Goal: Information Seeking & Learning: Learn about a topic

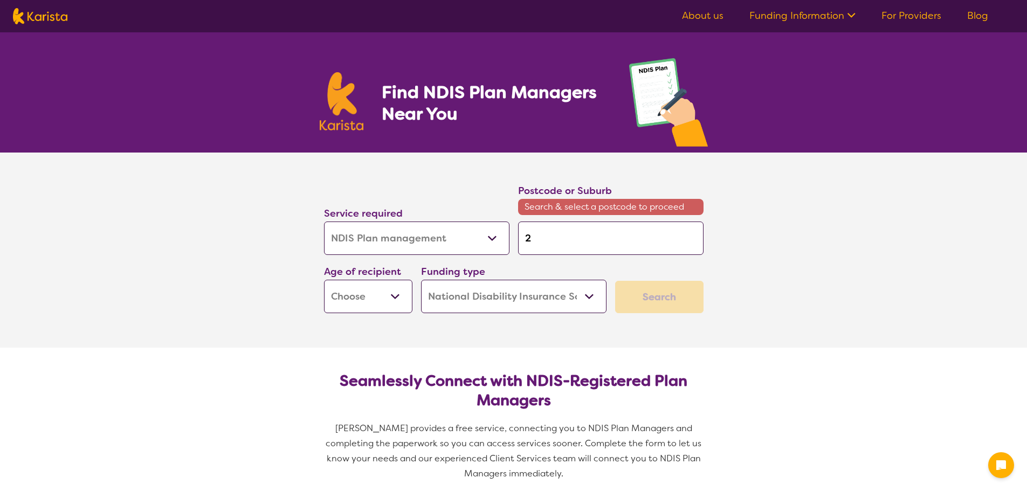
select select "NDIS Plan management"
select select "NDIS"
select select "NDIS Plan management"
select select "NDIS"
type input "26"
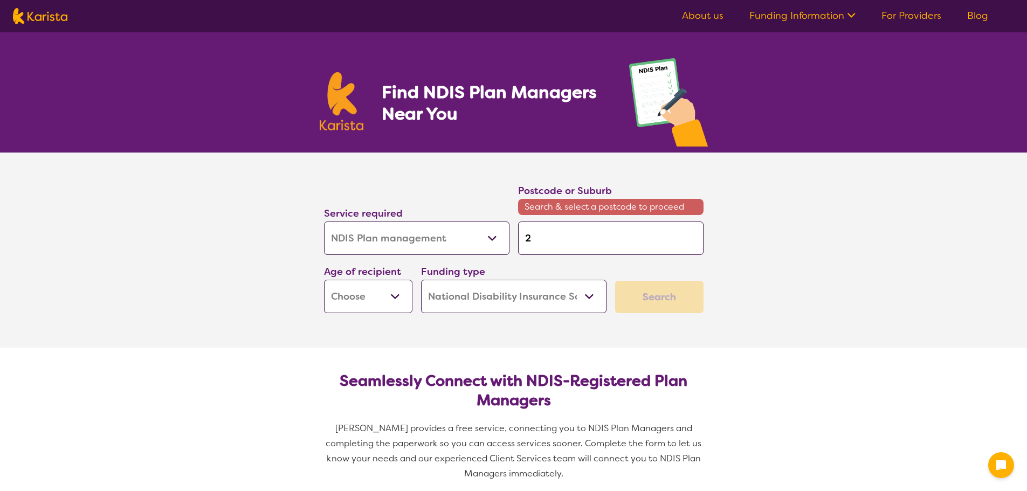
type input "26"
type input "264"
type input "2640"
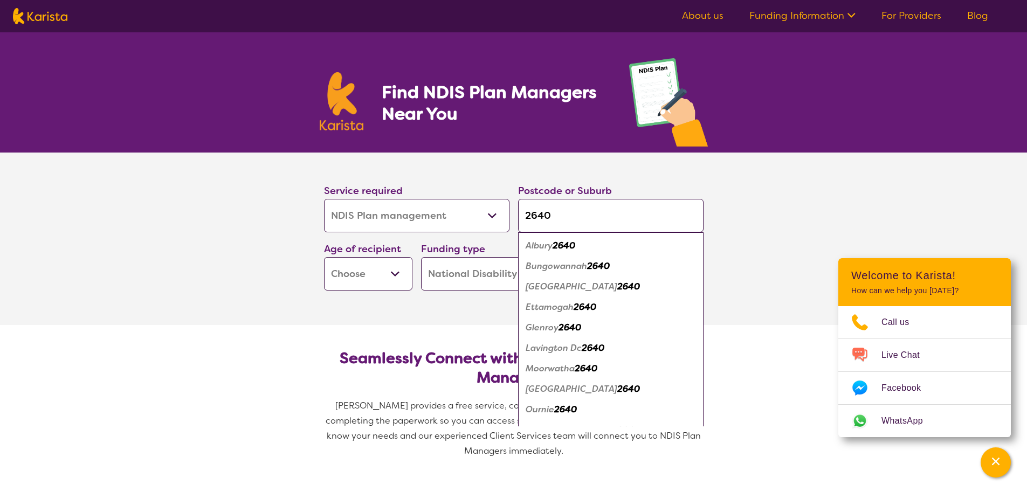
type input "2640"
click at [563, 244] on em "2640" at bounding box center [563, 245] width 23 height 11
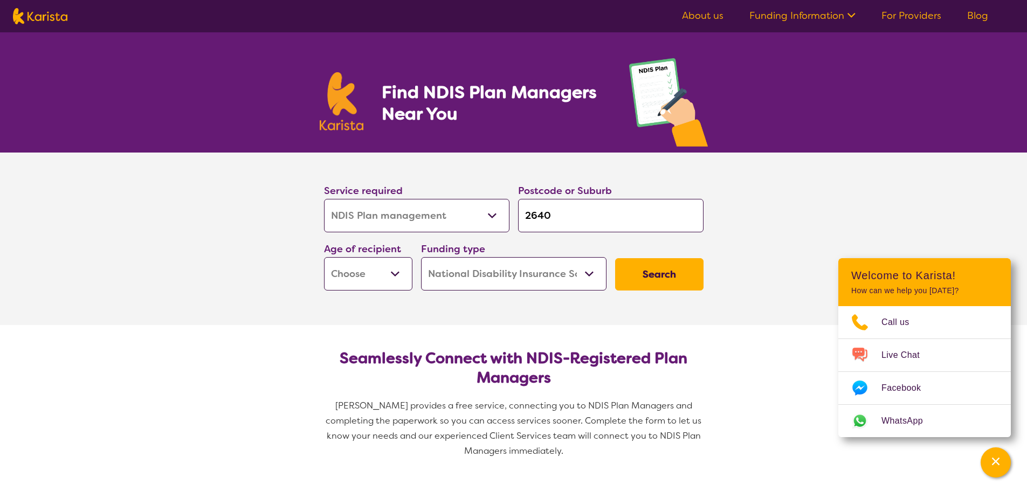
click at [645, 266] on button "Search" at bounding box center [659, 274] width 88 height 32
click at [402, 271] on select "Early Childhood - 0 to 9 Child - 10 to 11 Adolescent - 12 to 17 Adult - 18 to 6…" at bounding box center [368, 273] width 88 height 33
select select "AD"
click at [324, 257] on select "Early Childhood - 0 to 9 Child - 10 to 11 Adolescent - 12 to 17 Adult - 18 to 6…" at bounding box center [368, 273] width 88 height 33
select select "AD"
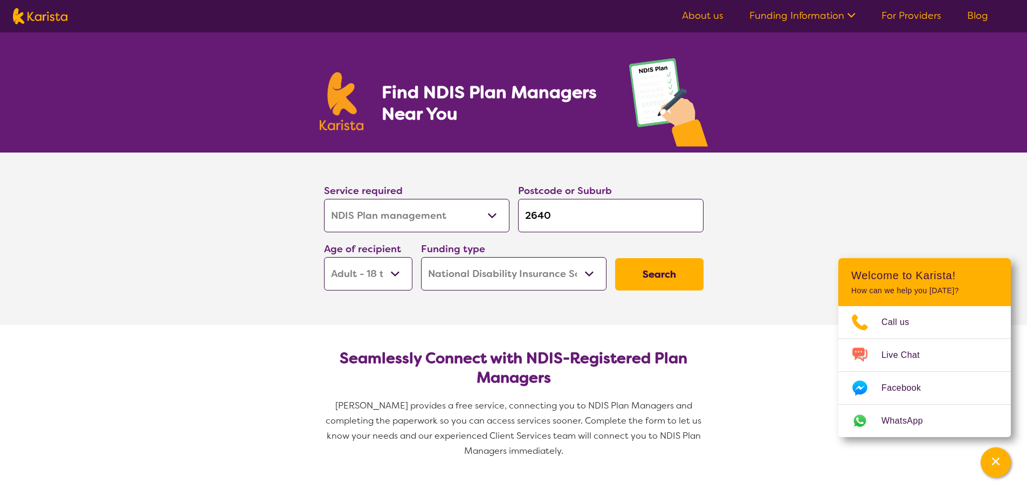
click at [673, 265] on button "Search" at bounding box center [659, 274] width 88 height 32
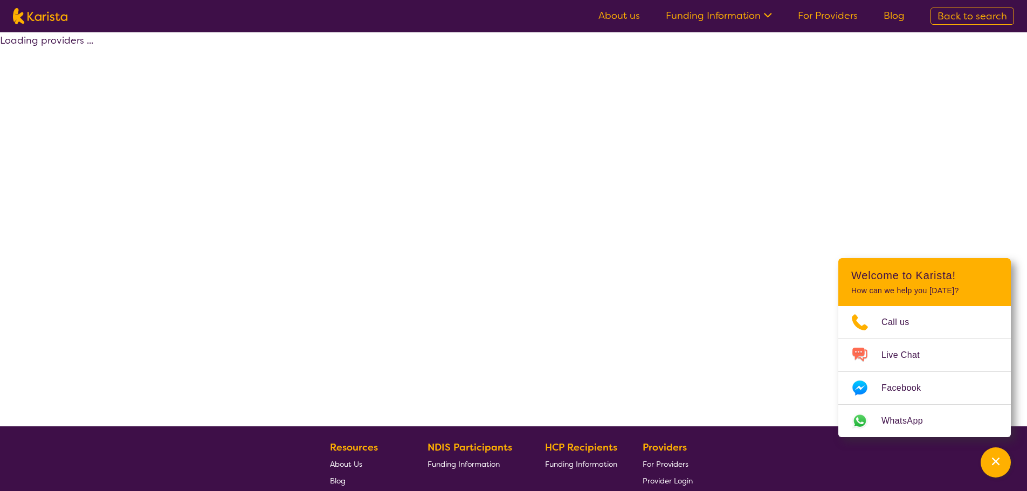
select select "by_score"
